Goal: Information Seeking & Learning: Learn about a topic

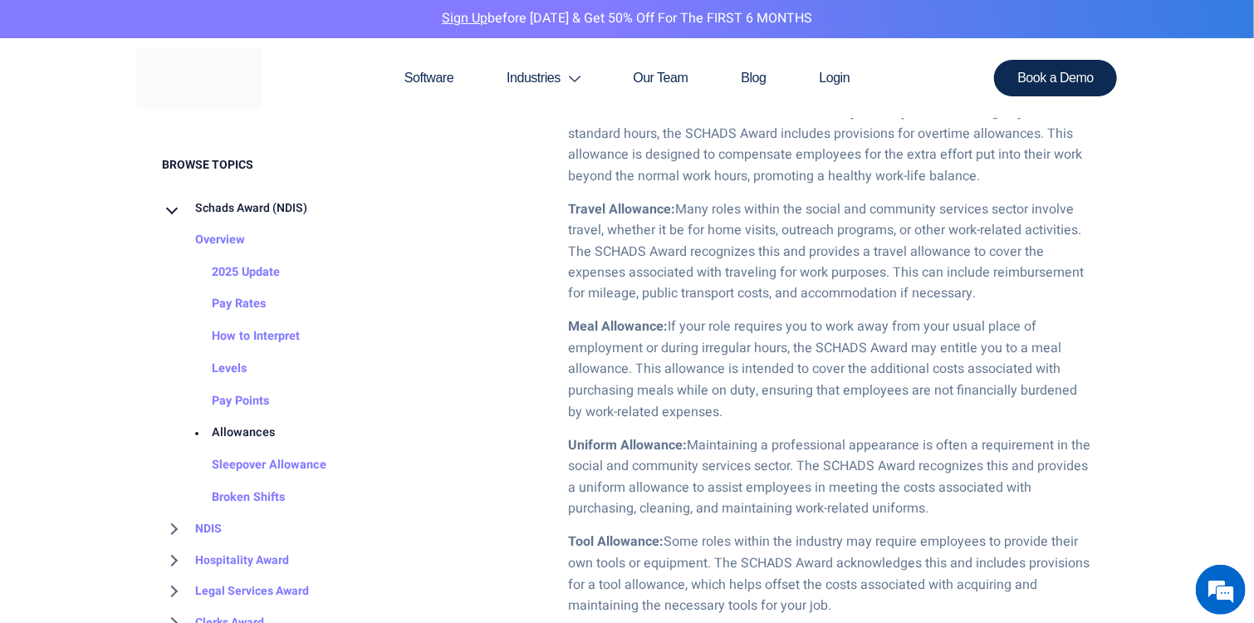
scroll to position [1330, 0]
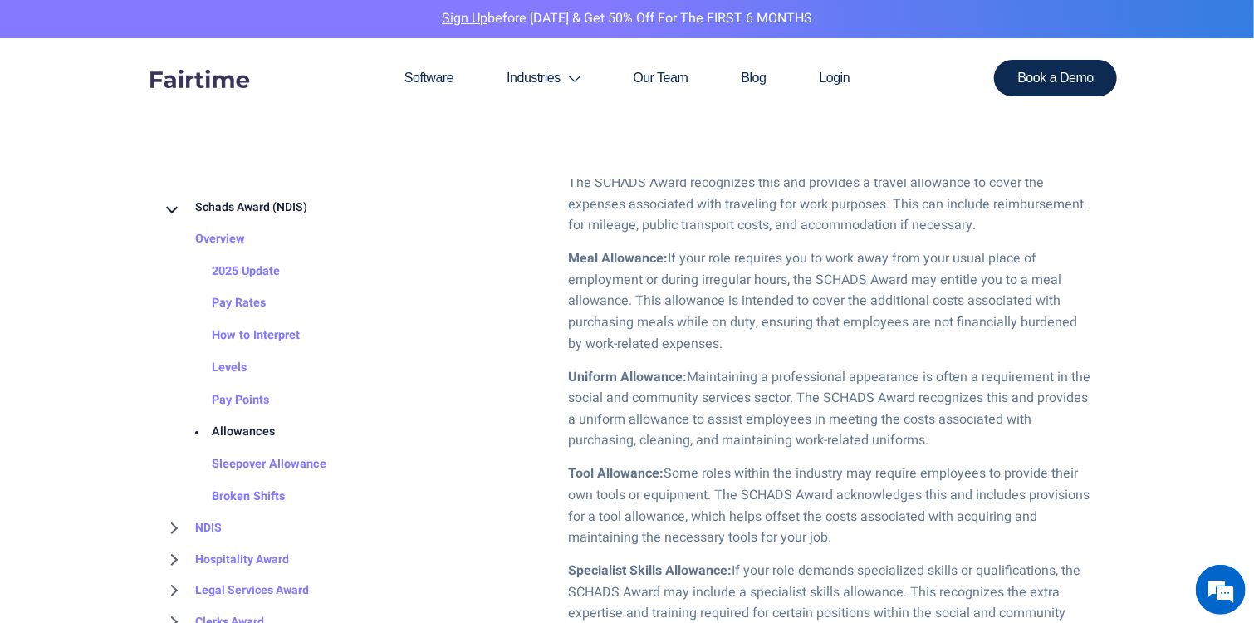
scroll to position [1458, 0]
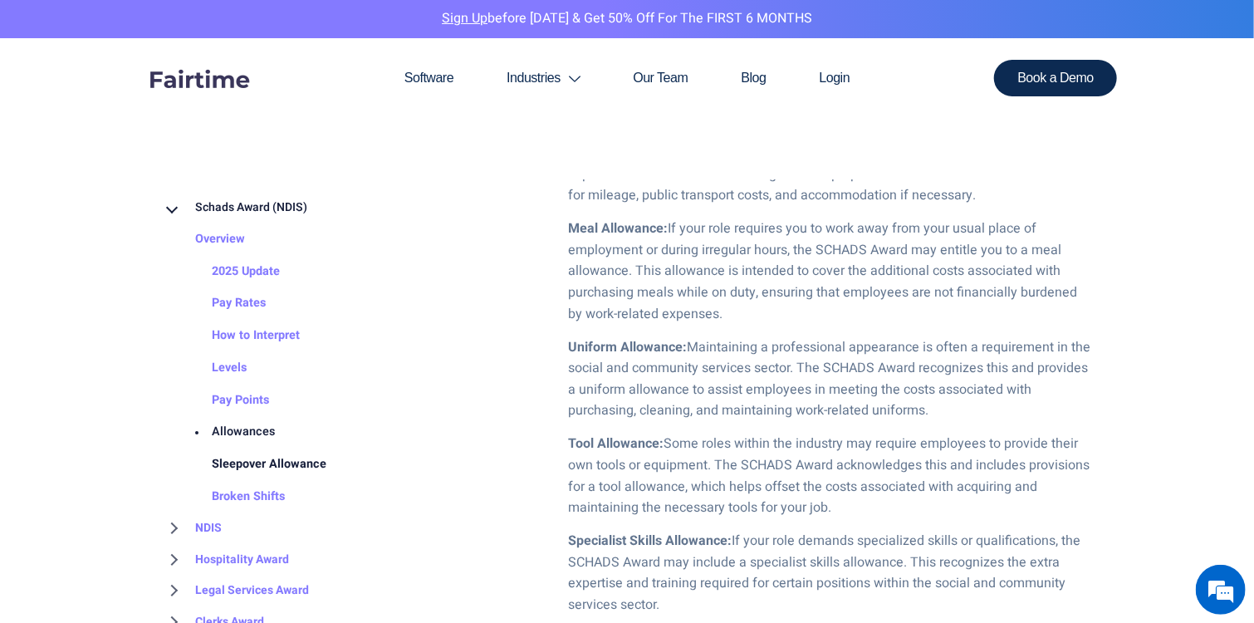
click at [271, 465] on link "Sleepover Allowance" at bounding box center [253, 465] width 148 height 32
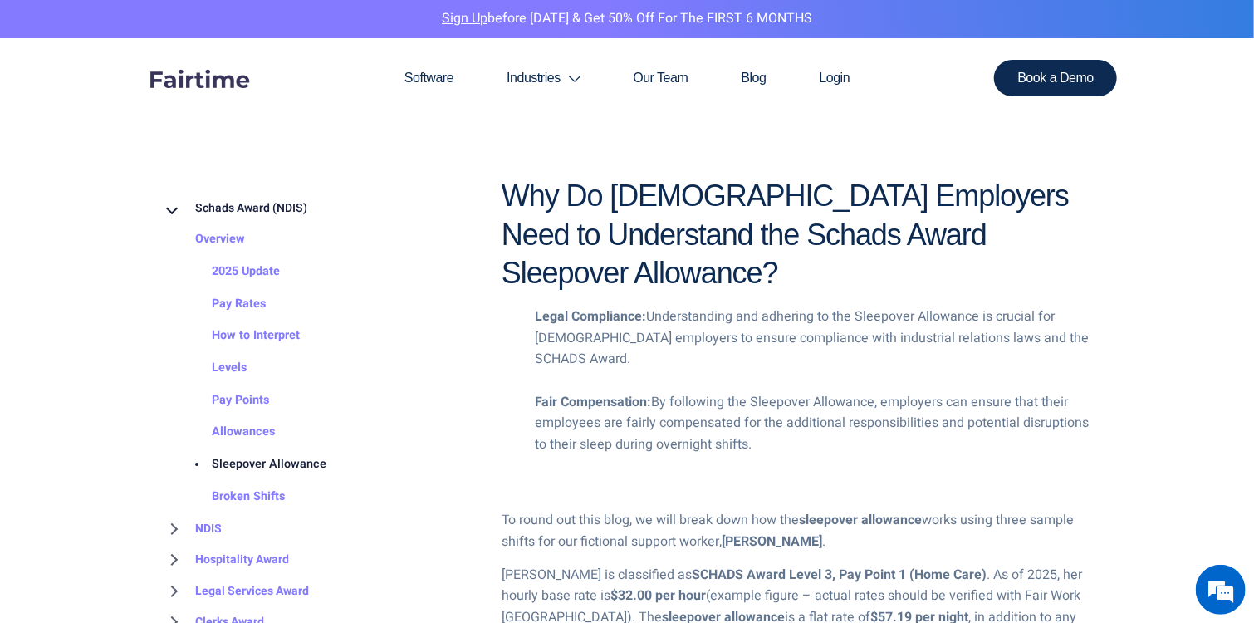
scroll to position [1680, 0]
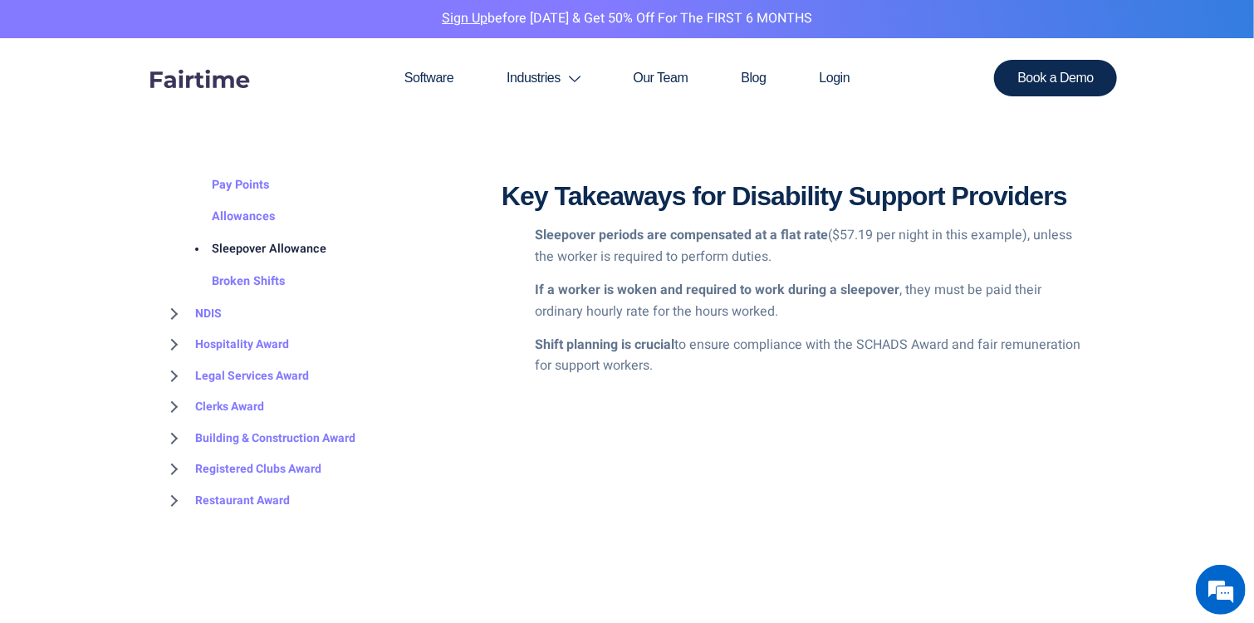
scroll to position [215, 0]
click at [256, 222] on link "Allowances" at bounding box center [227, 218] width 96 height 32
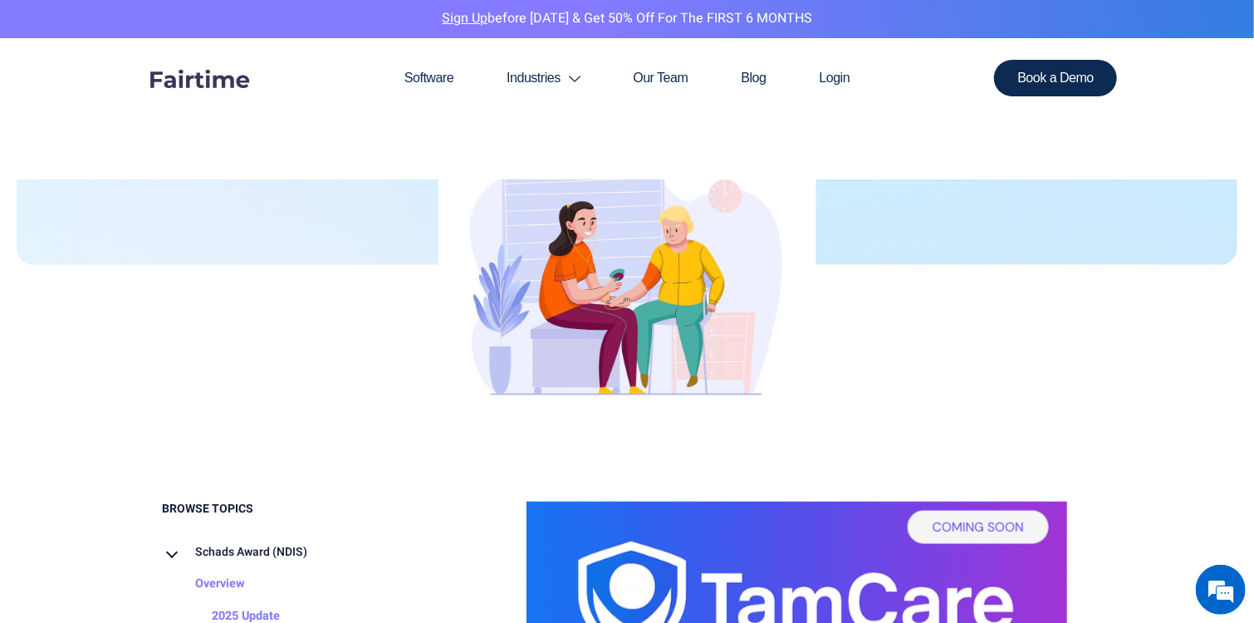
scroll to position [395, 0]
